Goal: Task Accomplishment & Management: Complete application form

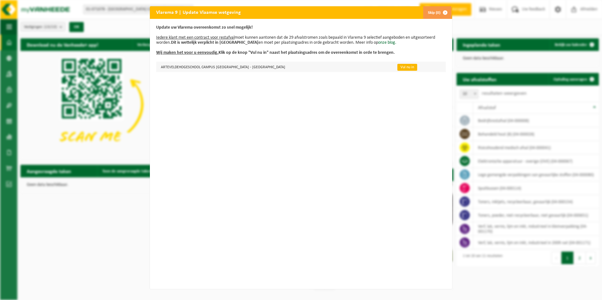
click at [397, 67] on link "Vul nu in" at bounding box center [407, 67] width 20 height 7
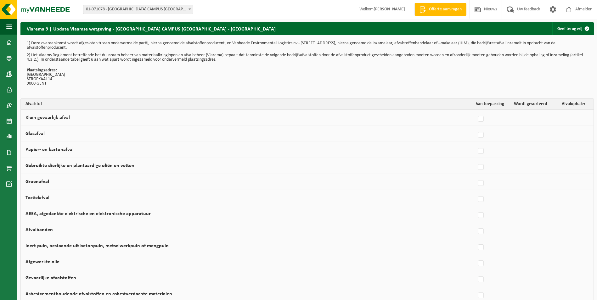
click at [574, 116] on td "Vanheede Environmental Logistics Concullega Containerpark Gemeentelijke ophalin…" at bounding box center [575, 118] width 37 height 16
click at [480, 121] on label at bounding box center [481, 119] width 9 height 9
click at [476, 111] on input "Klein gevaarlijk afval" at bounding box center [476, 111] width 0 height 0
checkbox input "true"
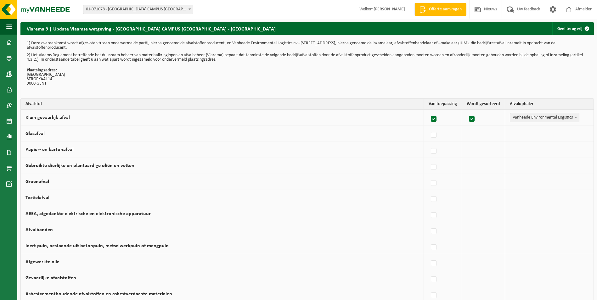
click at [431, 118] on label at bounding box center [434, 119] width 9 height 9
click at [429, 111] on input "Klein gevaarlijk afval" at bounding box center [429, 111] width 0 height 0
checkbox input "false"
click at [480, 150] on label at bounding box center [481, 151] width 9 height 9
click at [476, 144] on input "Papier- en kartonafval" at bounding box center [476, 143] width 0 height 0
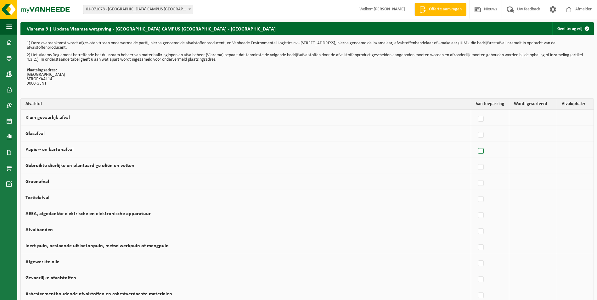
checkbox input "true"
click at [561, 150] on span "Vanheede Environmental Logistics" at bounding box center [544, 149] width 69 height 9
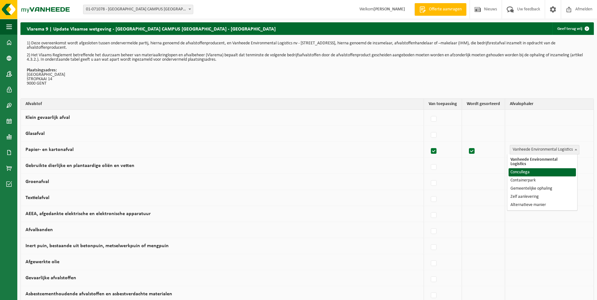
select select "Concullega"
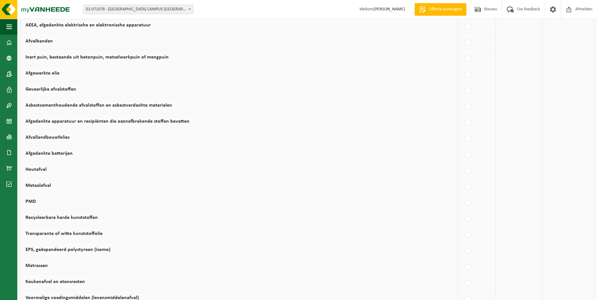
scroll to position [220, 0]
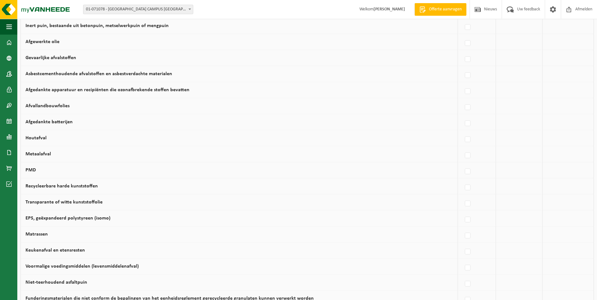
click at [72, 168] on td "PMD" at bounding box center [239, 170] width 437 height 16
click at [466, 170] on label at bounding box center [468, 171] width 9 height 9
click at [463, 164] on input "PMD" at bounding box center [463, 164] width 0 height 0
checkbox input "true"
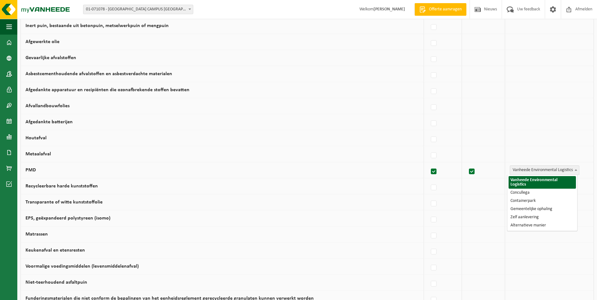
click at [543, 170] on span "Vanheede Environmental Logistics" at bounding box center [544, 170] width 69 height 9
select select "Concullega"
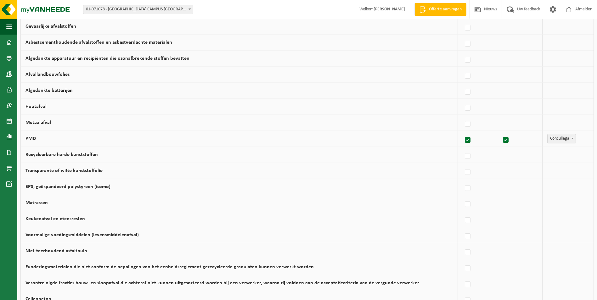
scroll to position [283, 0]
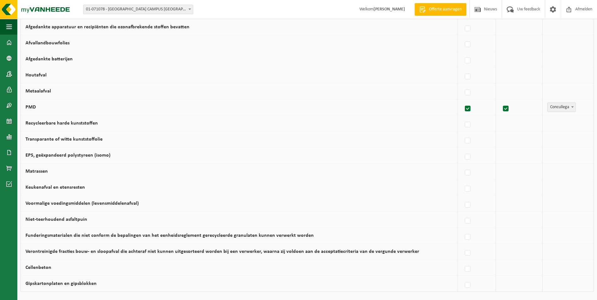
drag, startPoint x: 225, startPoint y: 188, endPoint x: 239, endPoint y: 188, distance: 13.5
click at [239, 188] on td "Keukenafval en etensresten" at bounding box center [239, 188] width 437 height 16
click at [466, 189] on label at bounding box center [468, 189] width 9 height 9
click at [463, 181] on input "Keukenafval en etensresten" at bounding box center [463, 181] width 0 height 0
checkbox input "true"
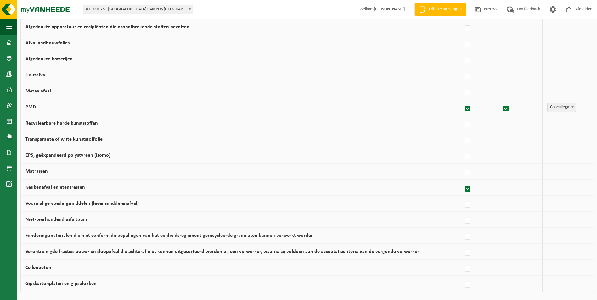
checkbox input "true"
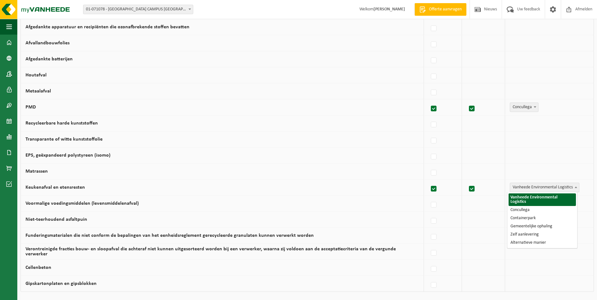
click at [552, 187] on span "Vanheede Environmental Logistics" at bounding box center [544, 187] width 69 height 9
select select "Concullega"
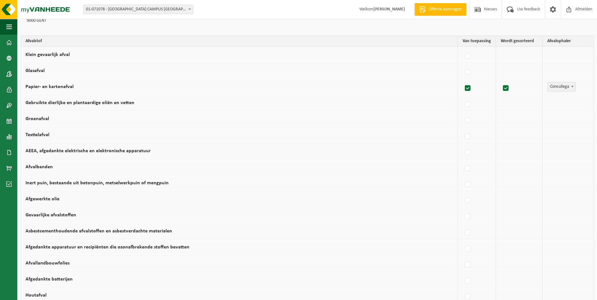
scroll to position [31, 0]
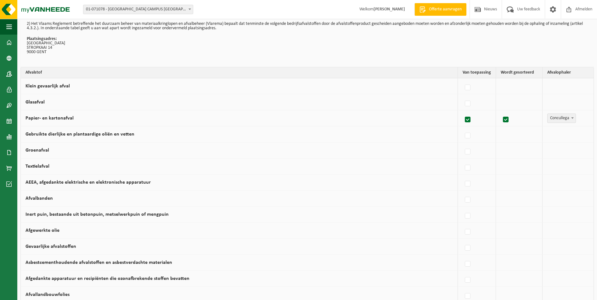
click at [512, 101] on td at bounding box center [519, 102] width 46 height 16
click at [463, 103] on div at bounding box center [477, 102] width 28 height 13
click at [464, 104] on label at bounding box center [468, 103] width 9 height 9
click at [463, 96] on input "Glasafval" at bounding box center [463, 96] width 0 height 0
checkbox input "true"
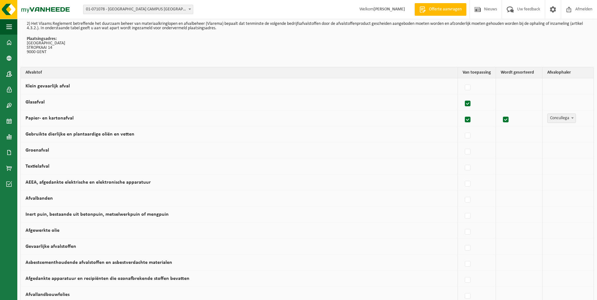
checkbox input "true"
click at [531, 104] on span "Vanheede Environmental Logistics" at bounding box center [544, 102] width 69 height 9
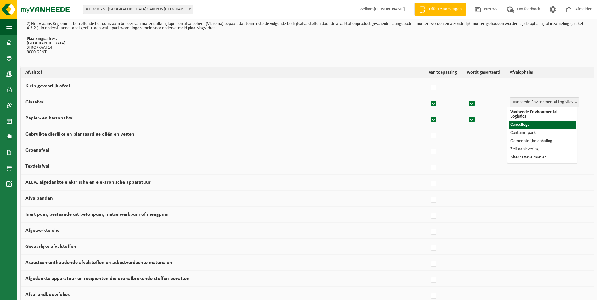
select select "Concullega"
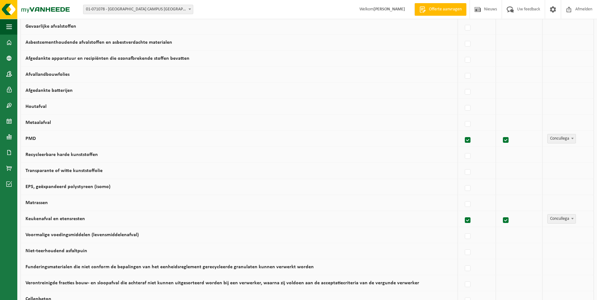
scroll to position [353, 0]
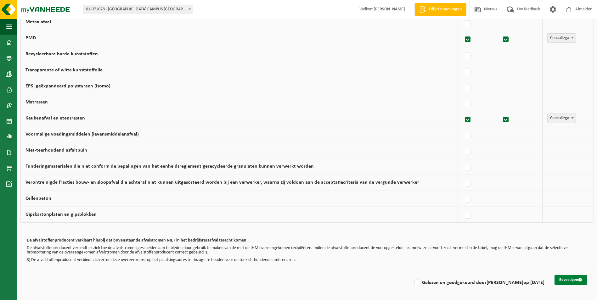
click at [567, 279] on button "Bevestigen" at bounding box center [571, 280] width 32 height 10
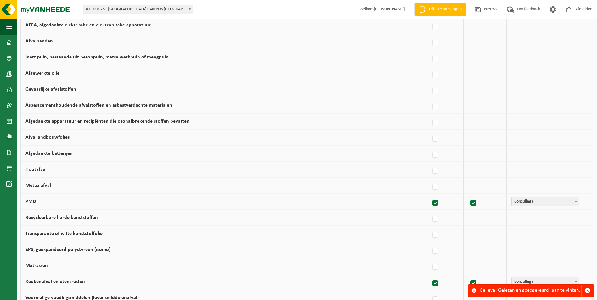
scroll to position [353, 0]
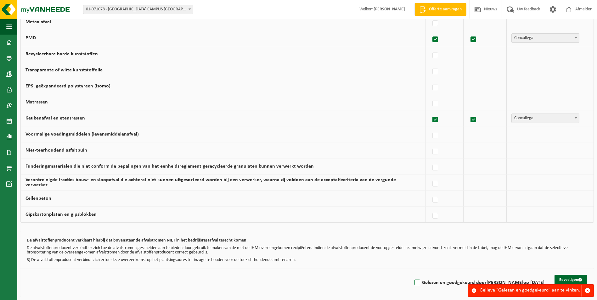
click at [413, 283] on label "Gelezen en goedgekeurd door STEFAAN VERVAET op 28/08/25" at bounding box center [478, 282] width 131 height 9
click at [412, 275] on input "Gelezen en goedgekeurd door STEFAAN VERVAET op 28/08/25" at bounding box center [412, 275] width 0 height 0
checkbox input "true"
click at [563, 279] on button "Bevestigen" at bounding box center [571, 280] width 32 height 10
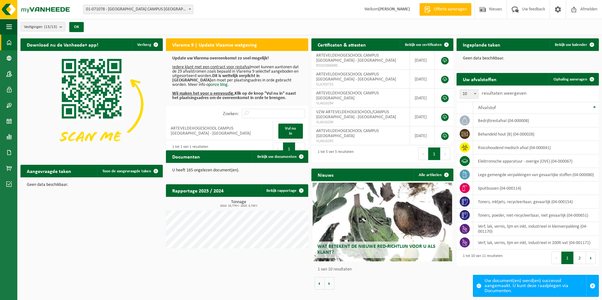
click at [182, 11] on span "01-071078 - [GEOGRAPHIC_DATA] CAMPUS [GEOGRAPHIC_DATA] - [GEOGRAPHIC_DATA]" at bounding box center [138, 9] width 110 height 9
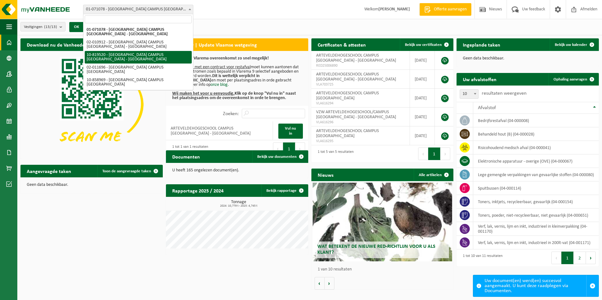
select select "39537"
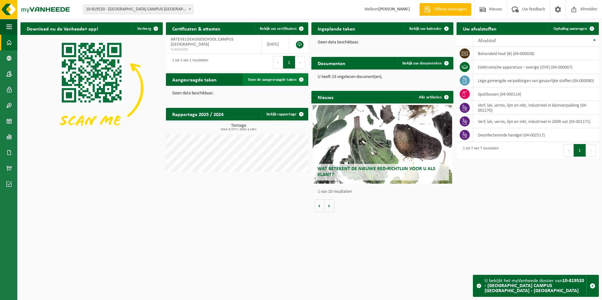
click at [281, 78] on span "Toon de aangevraagde taken" at bounding box center [272, 80] width 49 height 4
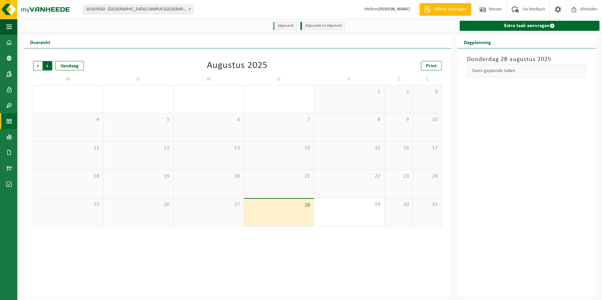
click at [39, 67] on span "Vorige" at bounding box center [37, 65] width 9 height 9
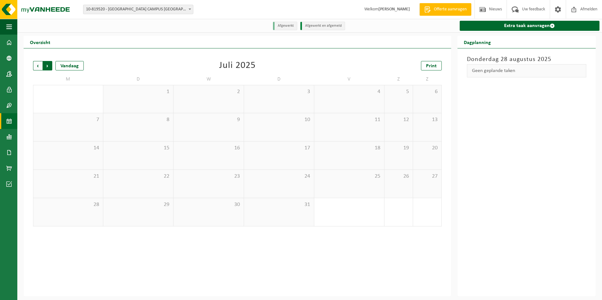
click at [39, 68] on span "Vorige" at bounding box center [37, 65] width 9 height 9
click at [80, 247] on div "1" at bounding box center [68, 247] width 63 height 8
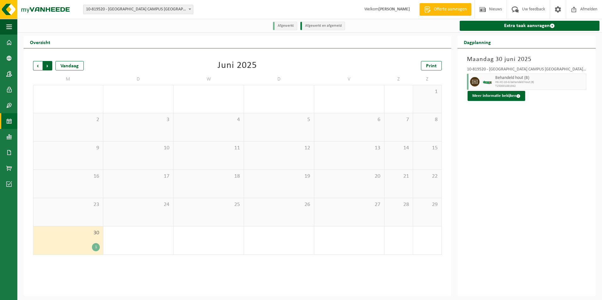
click at [38, 66] on span "Vorige" at bounding box center [37, 65] width 9 height 9
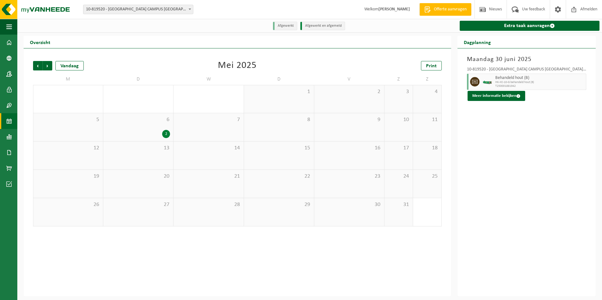
click at [164, 133] on div "2" at bounding box center [166, 134] width 8 height 8
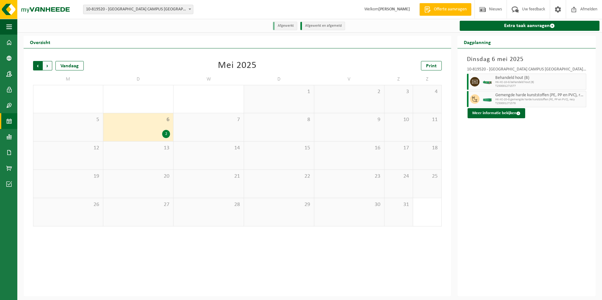
click at [47, 68] on span "Volgende" at bounding box center [47, 65] width 9 height 9
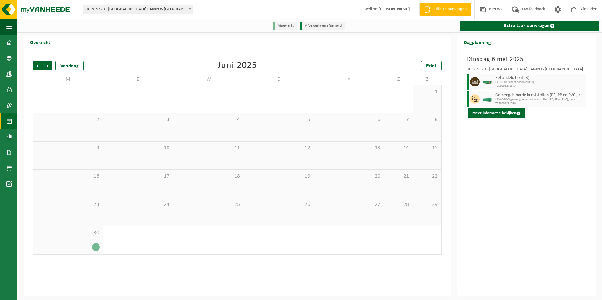
click at [97, 247] on div "1" at bounding box center [96, 247] width 8 height 8
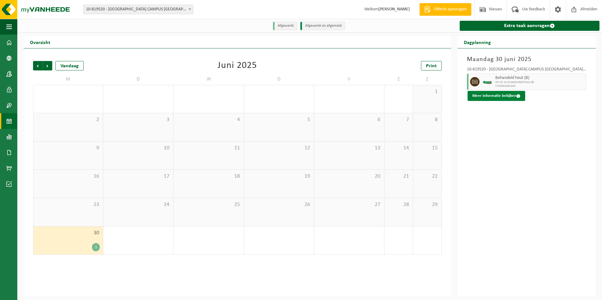
click at [497, 97] on button "Meer informatie bekijken" at bounding box center [497, 96] width 58 height 10
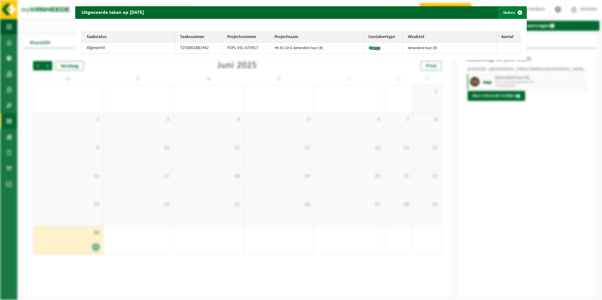
click at [515, 12] on span "button" at bounding box center [520, 12] width 13 height 13
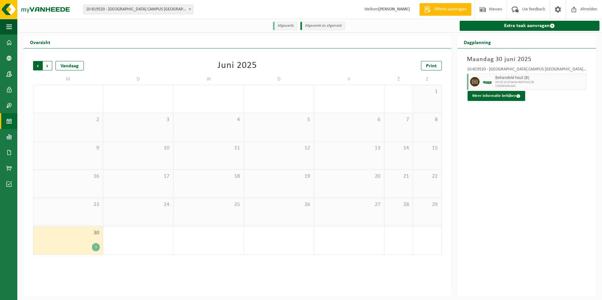
click at [48, 66] on span "Volgende" at bounding box center [47, 65] width 9 height 9
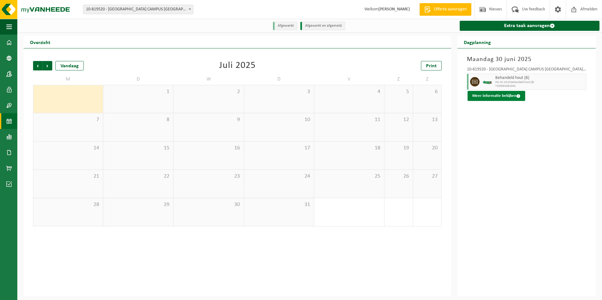
click at [504, 95] on button "Meer informatie bekijken" at bounding box center [497, 96] width 58 height 10
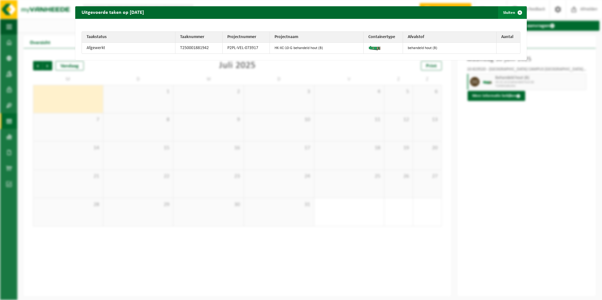
click at [516, 12] on span "button" at bounding box center [520, 12] width 13 height 13
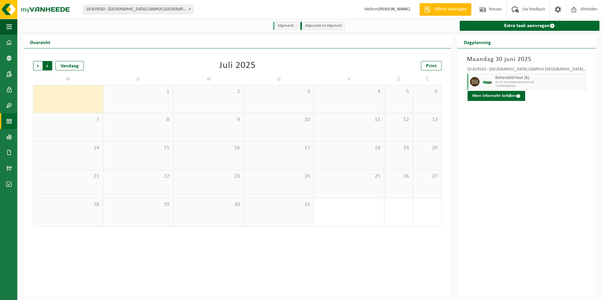
click at [38, 67] on span "Vorige" at bounding box center [37, 65] width 9 height 9
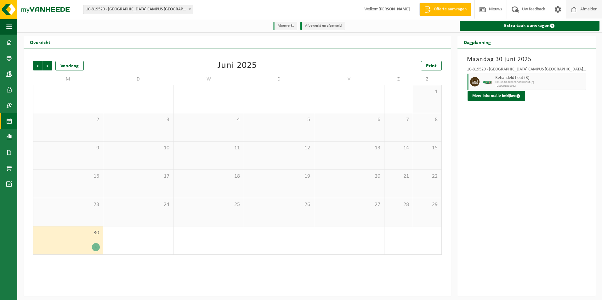
click at [589, 9] on span "Afmelden" at bounding box center [589, 9] width 20 height 19
